Goal: Task Accomplishment & Management: Complete application form

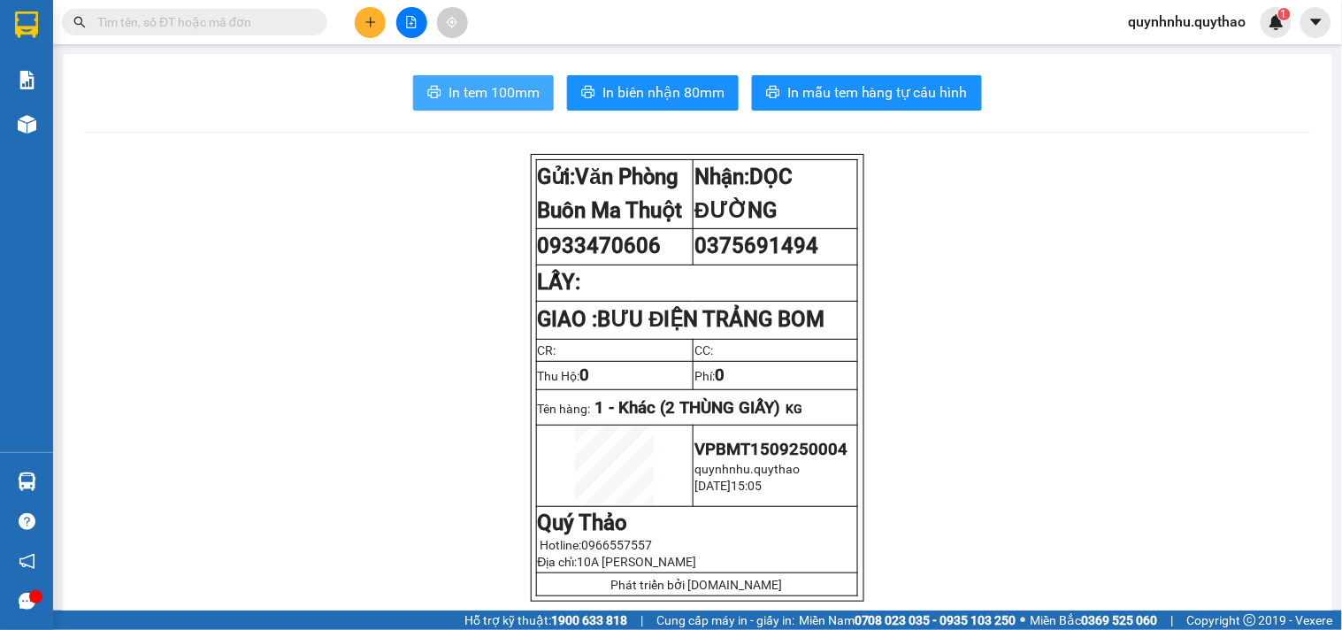
click at [478, 88] on span "In tem 100mm" at bounding box center [493, 92] width 91 height 22
click at [372, 19] on icon "plus" at bounding box center [370, 22] width 12 height 12
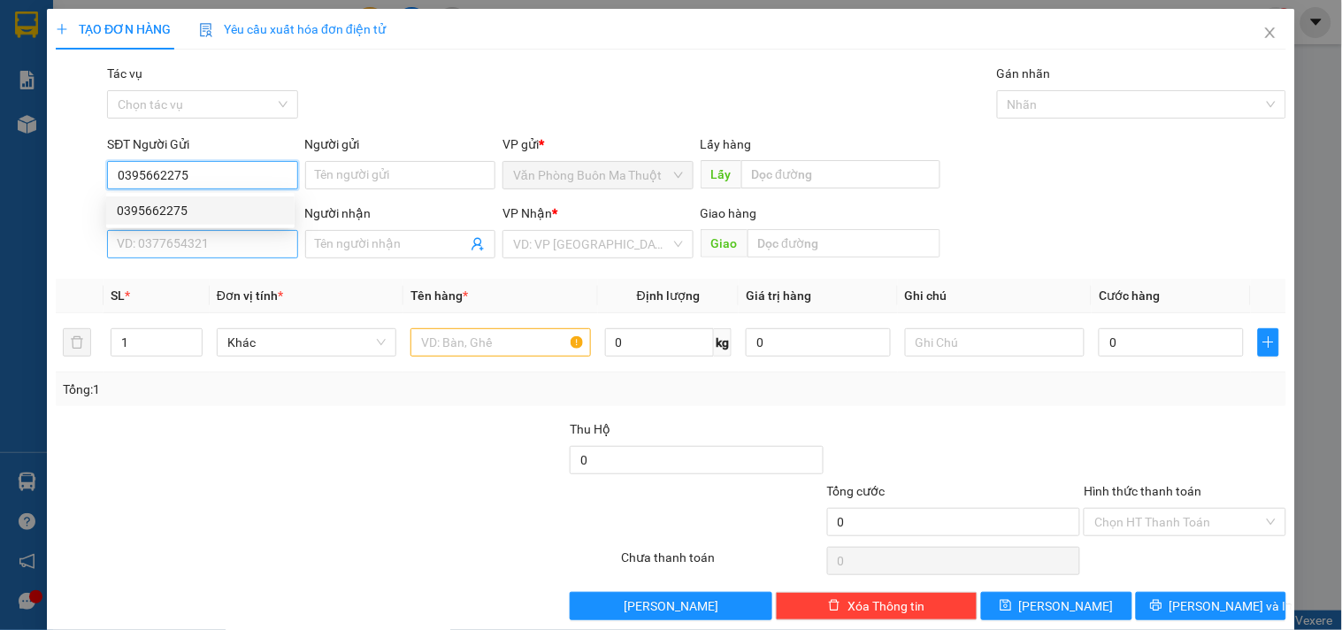
type input "0395662275"
click at [265, 242] on input "SĐT Người Nhận *" at bounding box center [202, 244] width 190 height 28
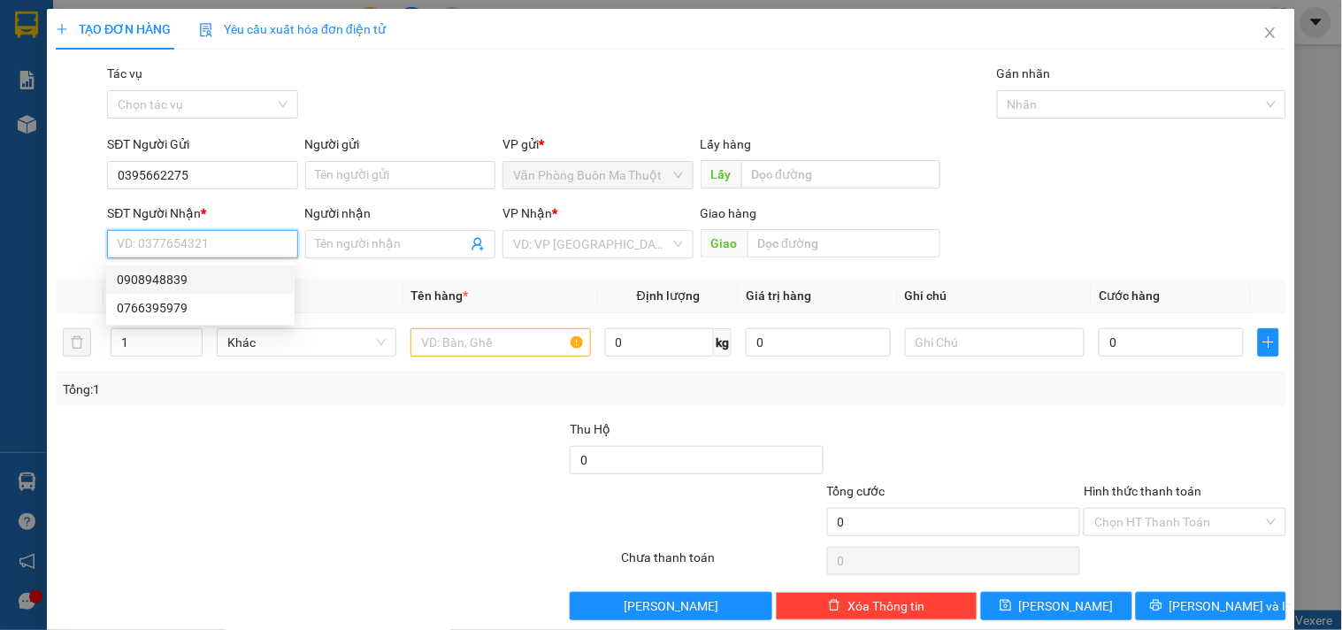
click at [261, 283] on div "0908948839" at bounding box center [200, 279] width 167 height 19
type input "0908948839"
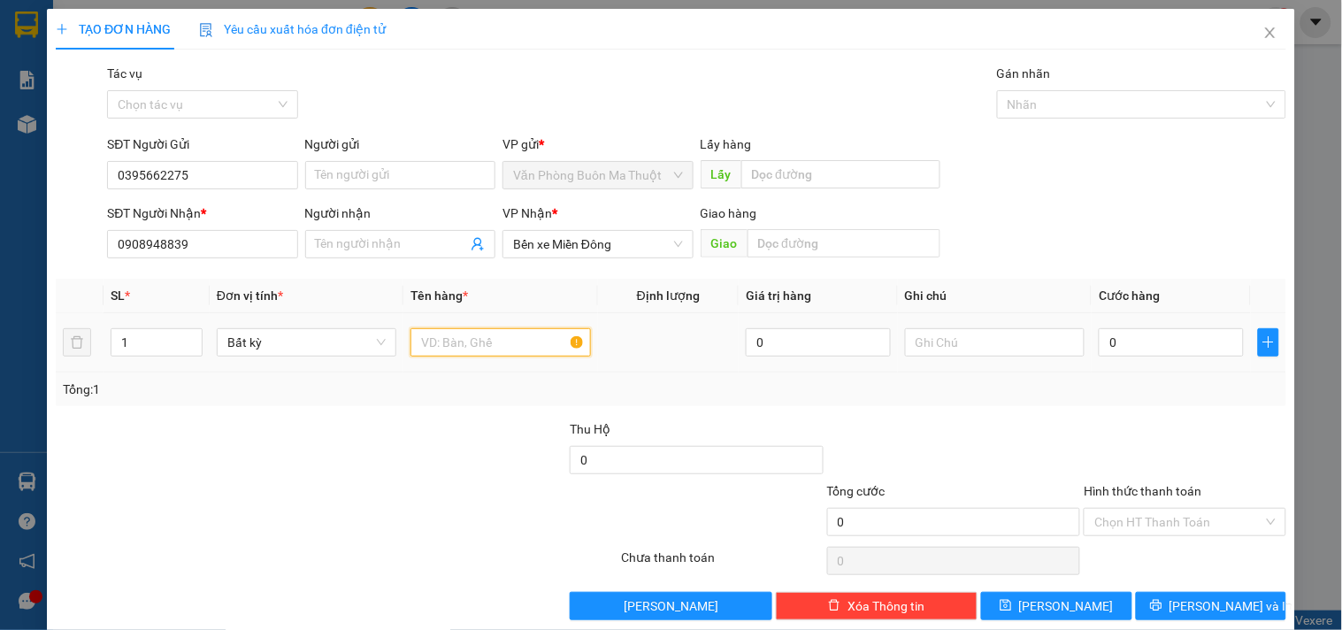
click at [484, 341] on input "text" at bounding box center [500, 342] width 180 height 28
click at [485, 340] on input "text" at bounding box center [500, 342] width 180 height 28
type input "2 THÙNG GIẤY"
click at [1141, 336] on input "0" at bounding box center [1170, 342] width 145 height 28
type input "3"
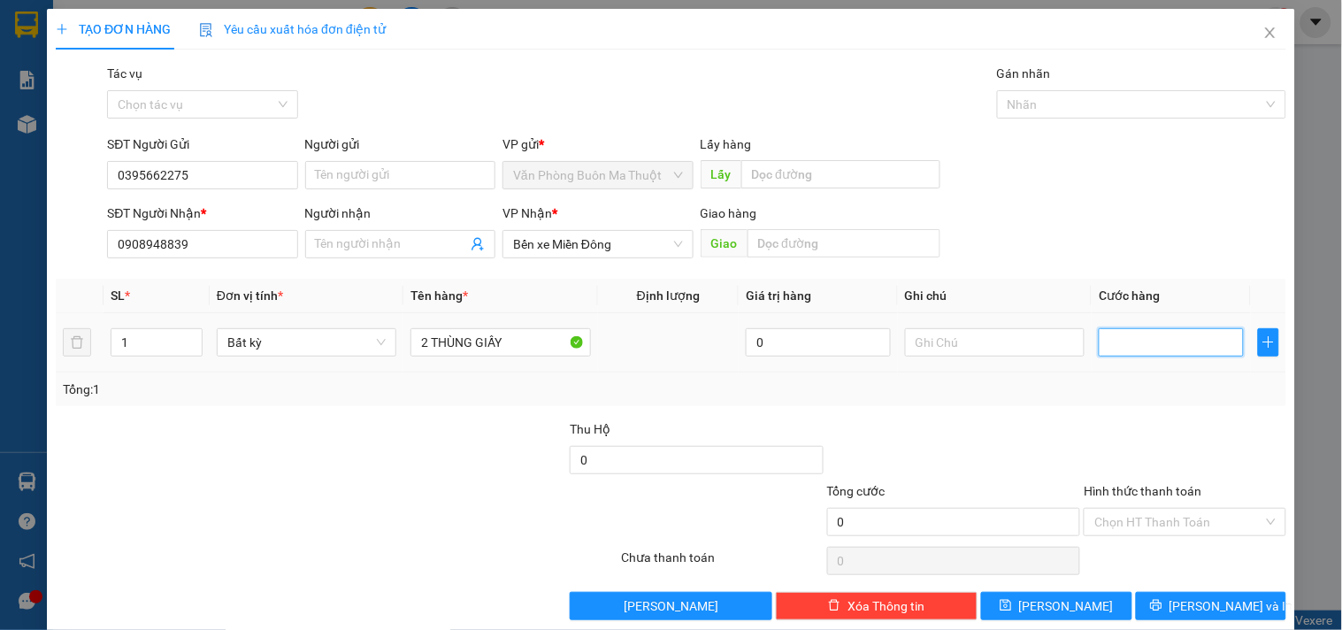
type input "3"
type input "30"
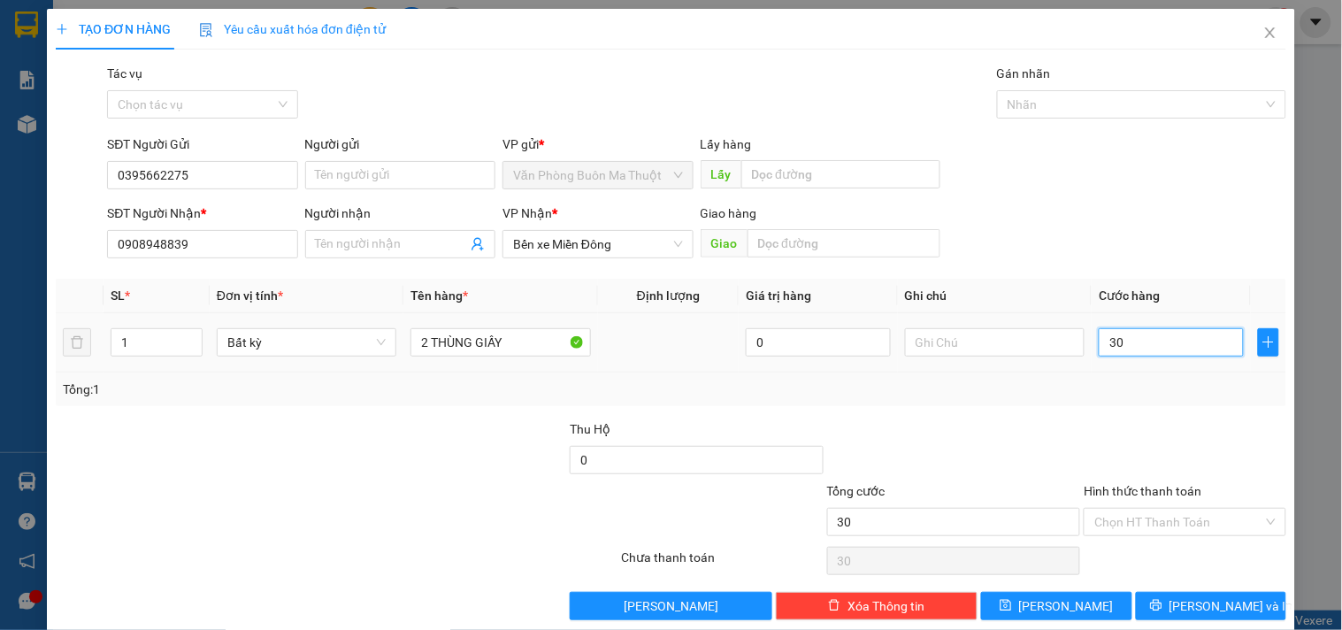
type input "300"
type input "3.000"
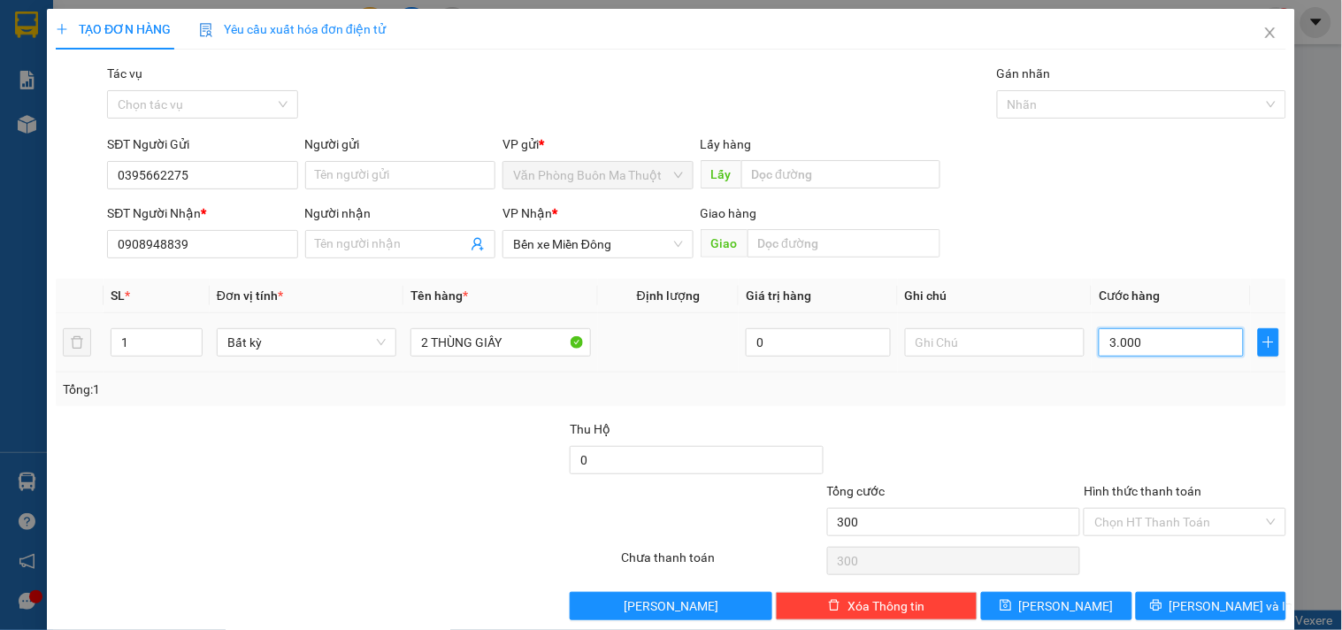
type input "3.000"
type input "30.000"
type input "300.000"
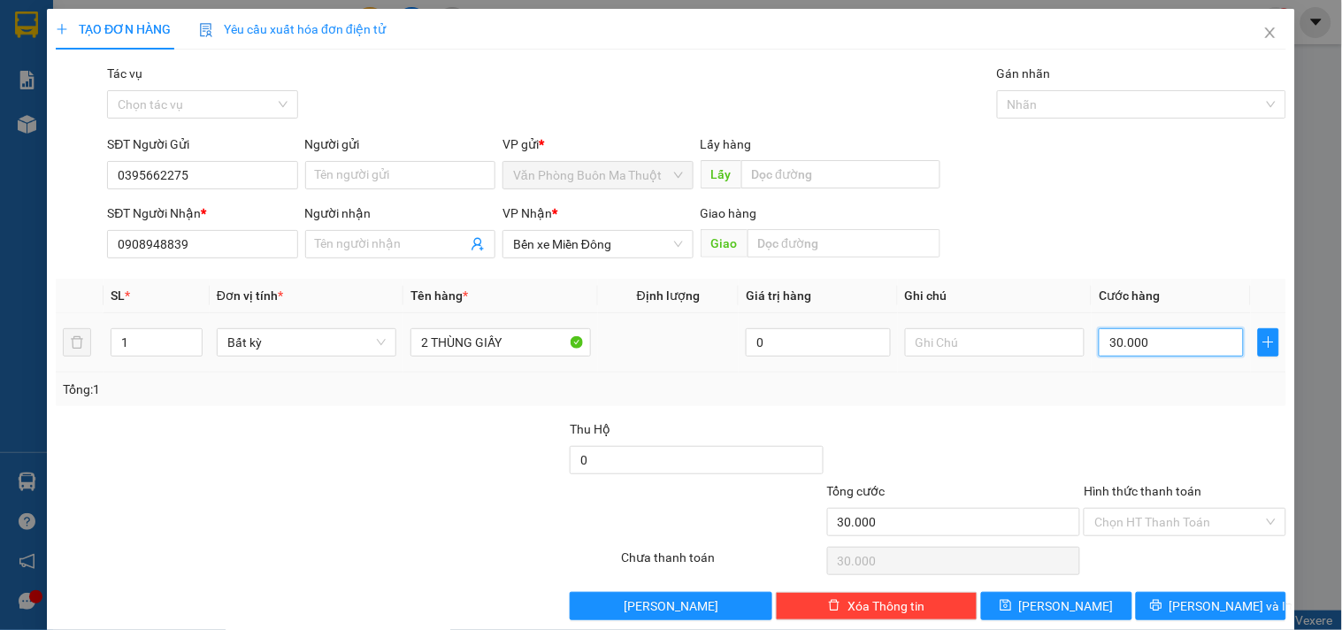
type input "300.000"
click at [1250, 523] on div "Chọn HT Thanh Toán" at bounding box center [1184, 522] width 202 height 28
type input "300.000"
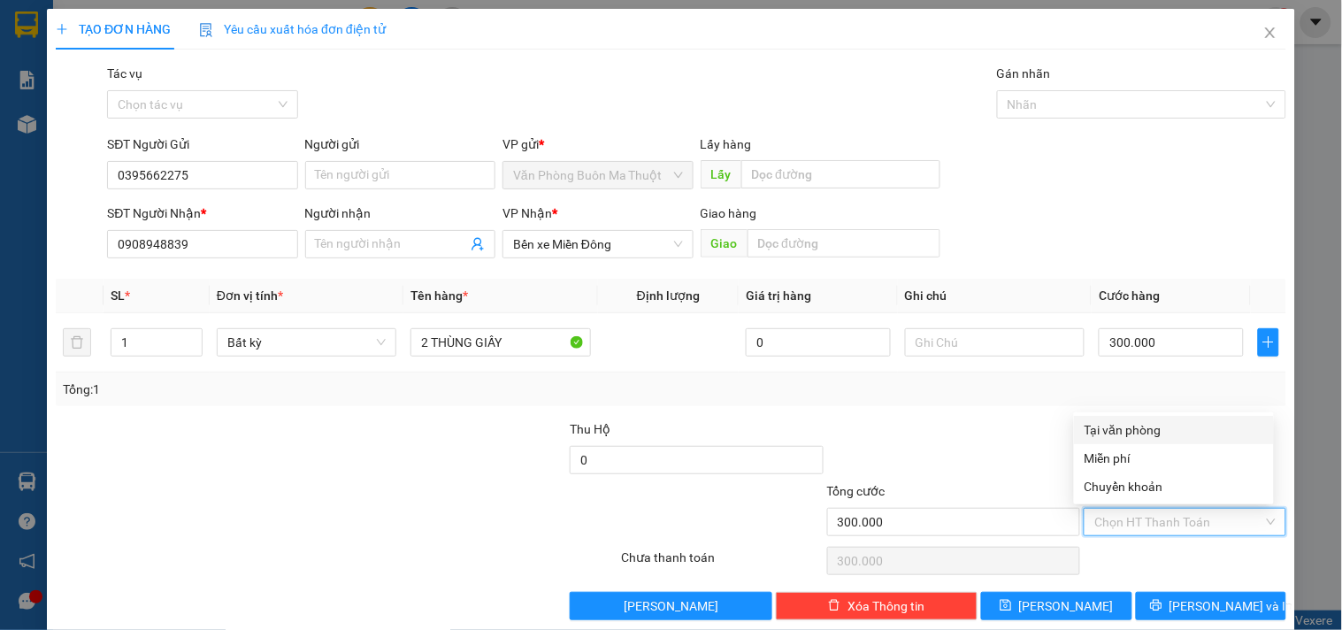
click at [1110, 430] on div "Tại văn phòng" at bounding box center [1173, 429] width 179 height 19
type input "0"
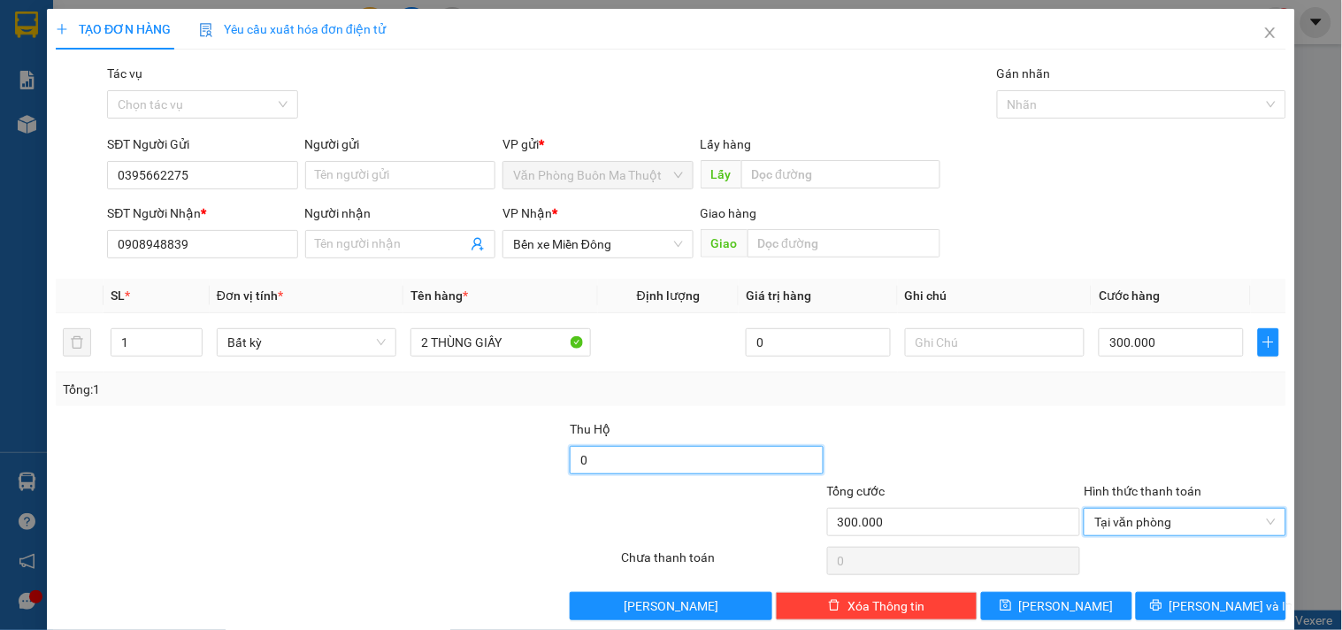
click at [638, 460] on input "0" at bounding box center [697, 460] width 254 height 28
type input "3.900.000"
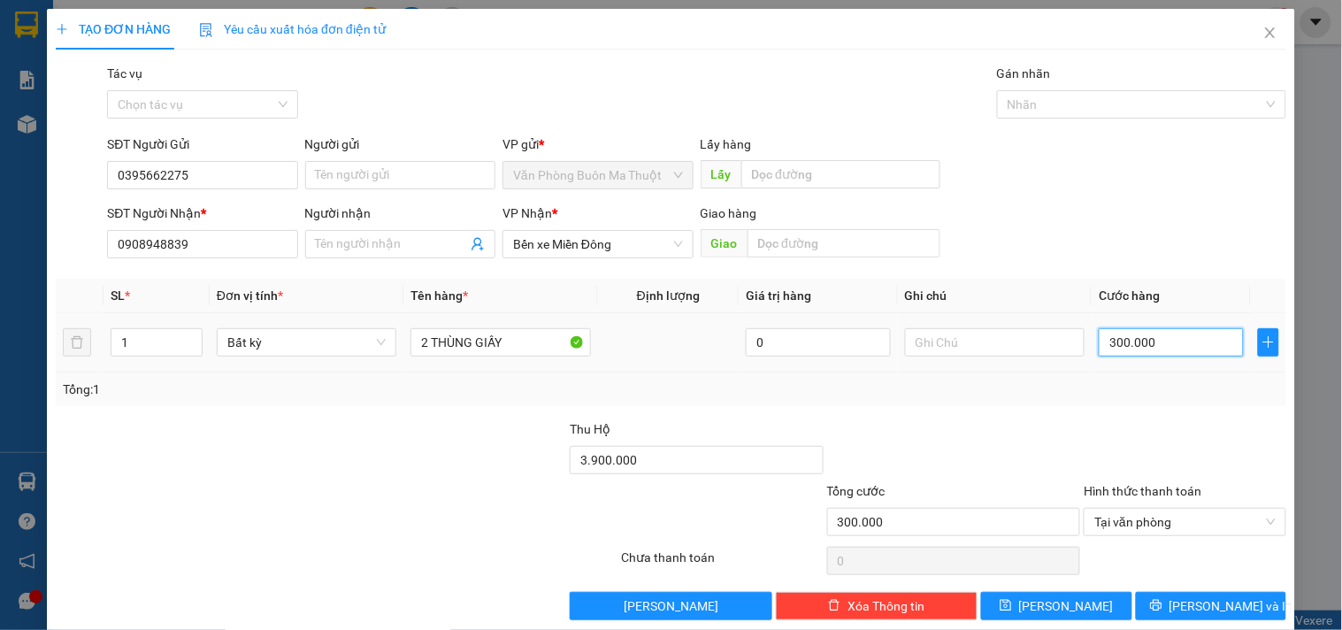
click at [1151, 342] on input "300.000" at bounding box center [1170, 342] width 145 height 28
click at [1187, 607] on span "[PERSON_NAME] và In" at bounding box center [1231, 605] width 124 height 19
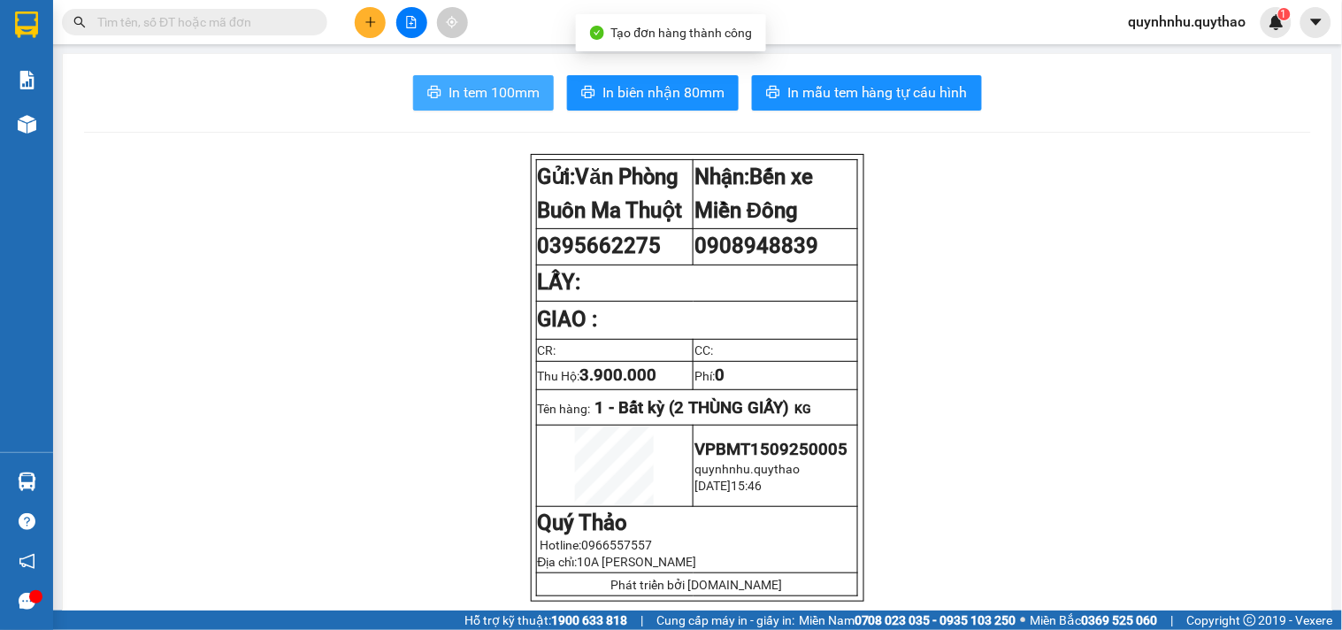
click at [478, 98] on span "In tem 100mm" at bounding box center [493, 92] width 91 height 22
